Goal: Information Seeking & Learning: Check status

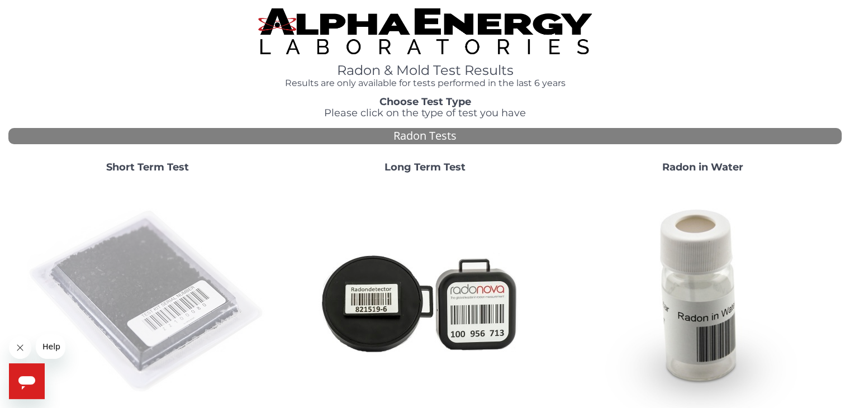
click at [125, 272] on img at bounding box center [147, 302] width 240 height 240
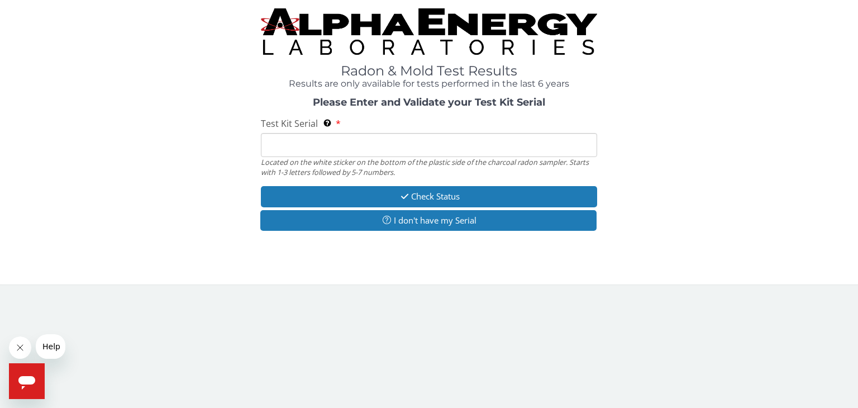
click at [281, 142] on input "Test Kit Serial Located on the white sticker on the bottom of the plastic side …" at bounding box center [429, 145] width 336 height 24
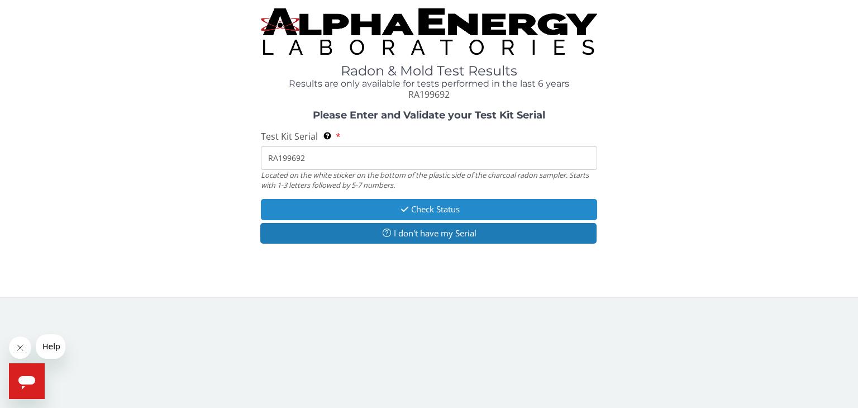
type input "RA199692"
click at [321, 212] on button "Check Status" at bounding box center [429, 209] width 336 height 21
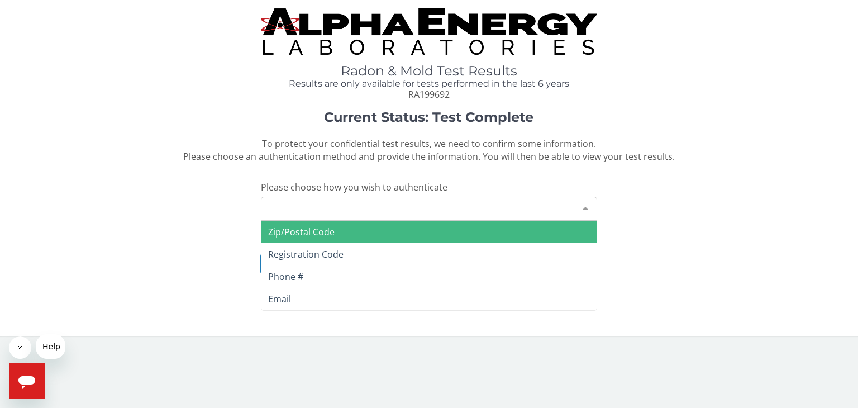
click at [586, 206] on div at bounding box center [586, 207] width 22 height 21
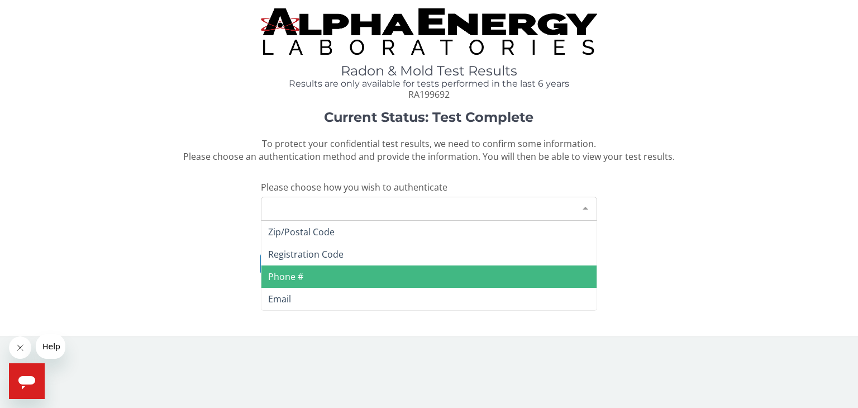
click at [293, 277] on span "Phone #" at bounding box center [285, 277] width 35 height 12
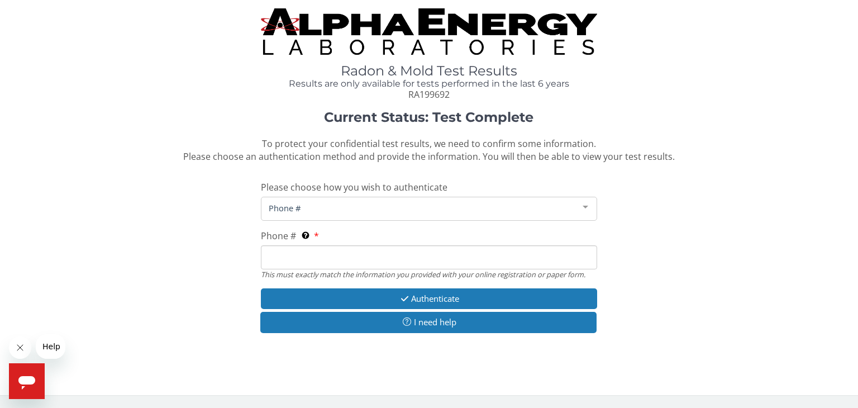
click at [280, 255] on input "Phone # This must exactly match the information you provided with your online r…" at bounding box center [429, 257] width 336 height 24
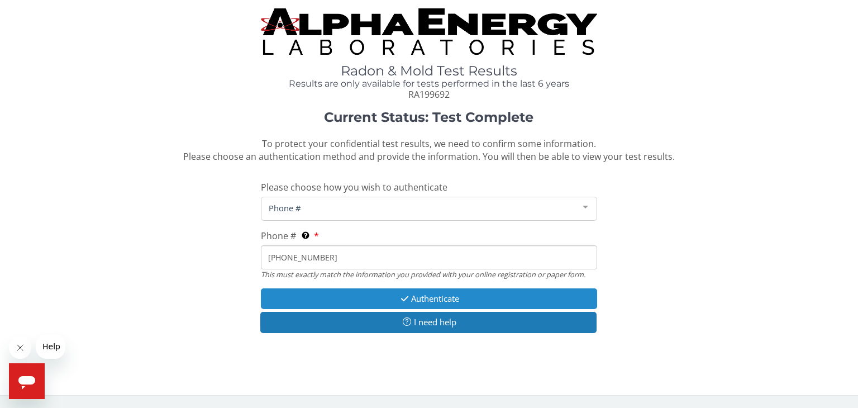
type input "[PHONE_NUMBER]"
click at [471, 298] on button "Authenticate" at bounding box center [429, 298] width 336 height 21
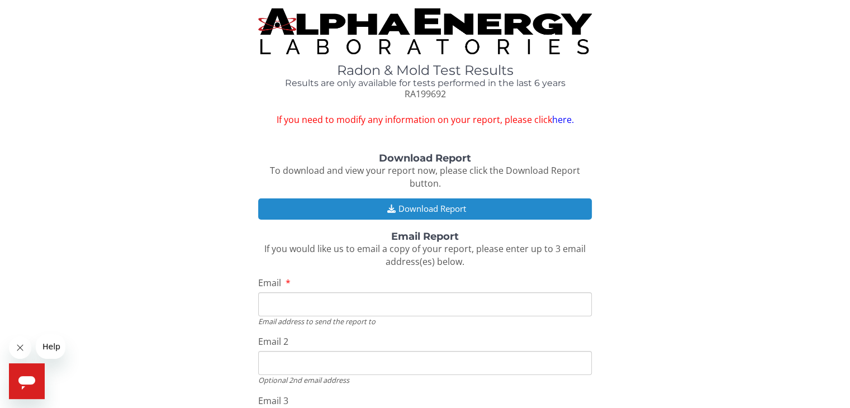
click at [448, 208] on button "Download Report" at bounding box center [424, 208] width 333 height 21
